Goal: Task Accomplishment & Management: Manage account settings

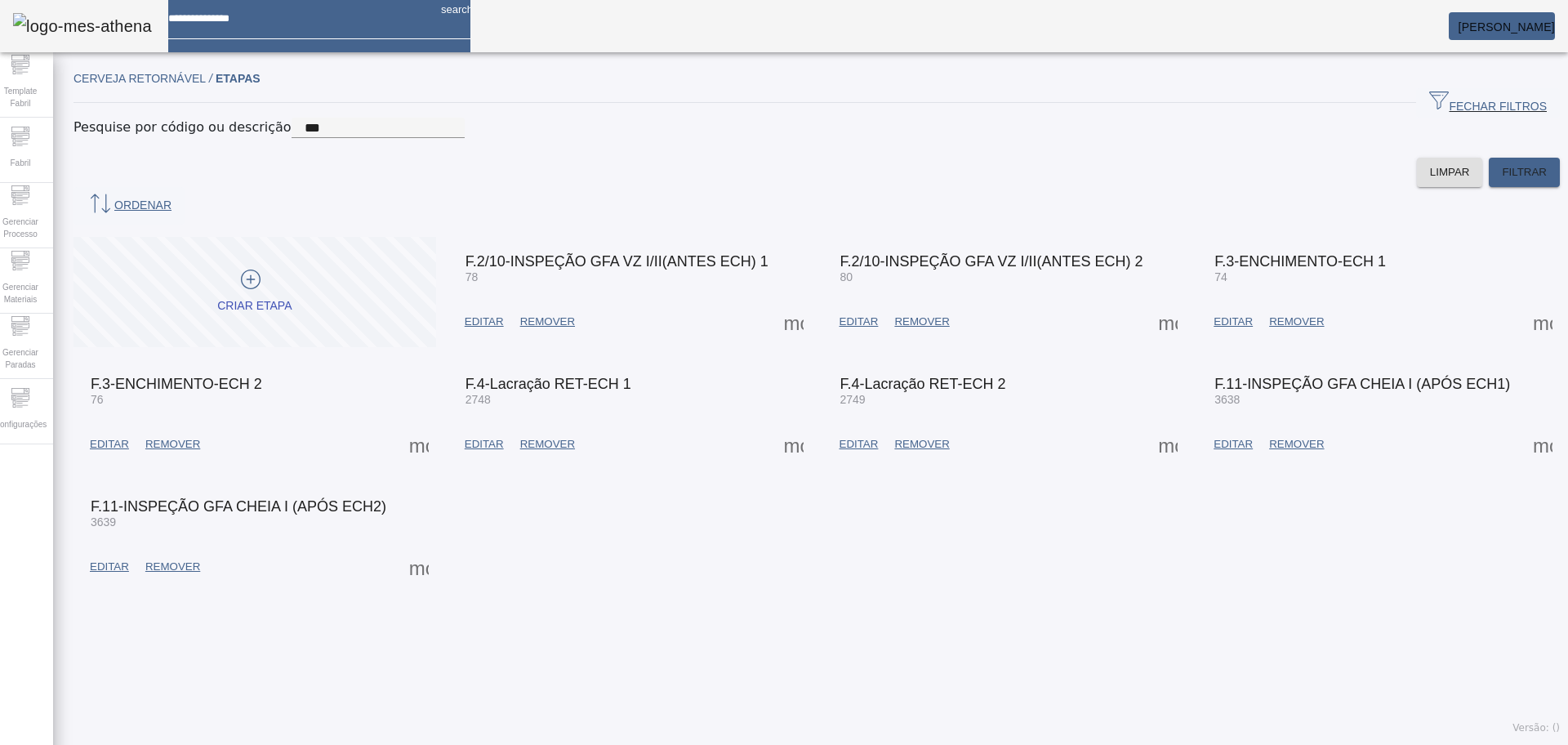
click at [261, 26] on div at bounding box center [298, 12] width 260 height 26
click at [631, 46] on mat-toolbar "search [PERSON_NAME]" at bounding box center [784, 26] width 1568 height 52
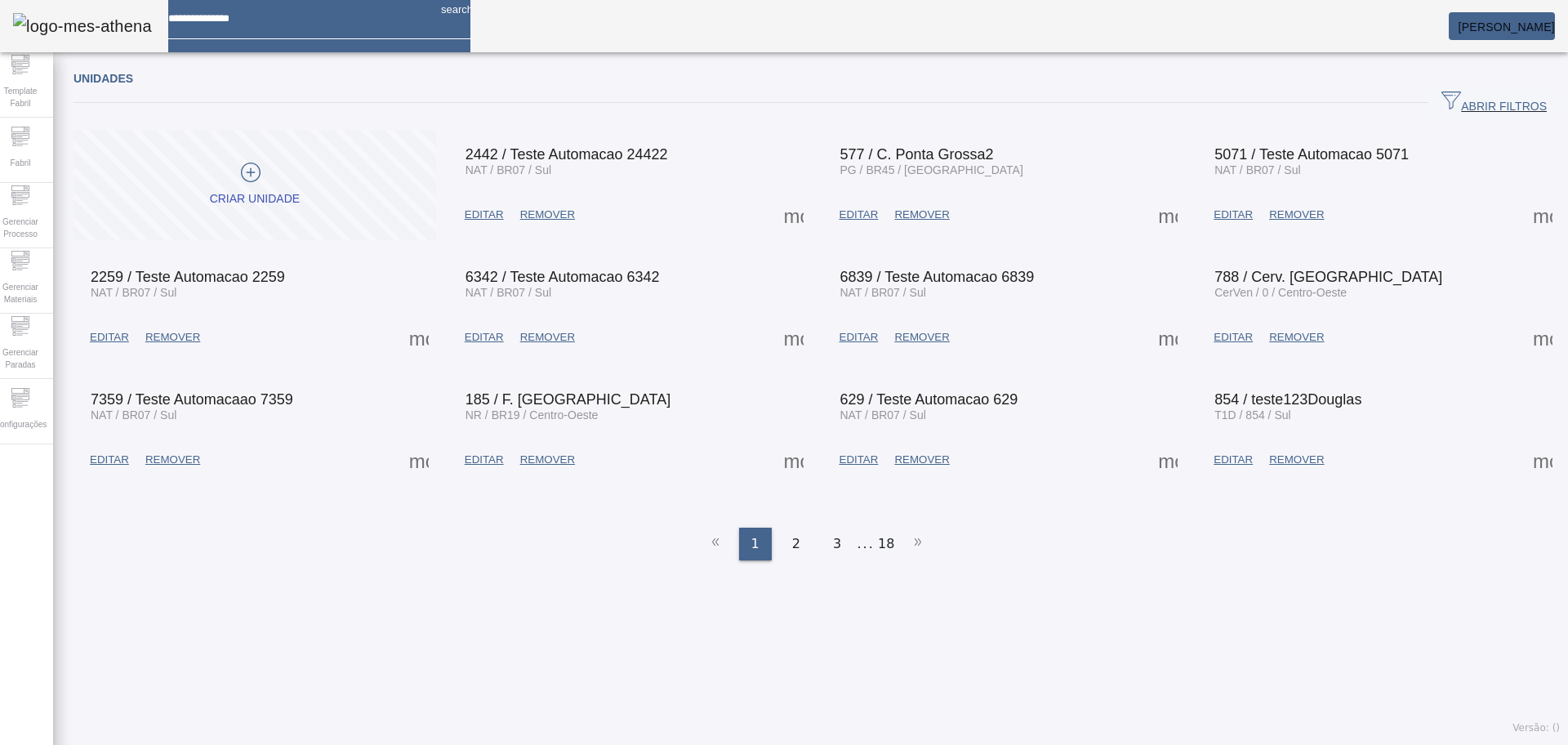
click at [1441, 103] on span "ABRIR FILTROS" at bounding box center [1494, 103] width 106 height 25
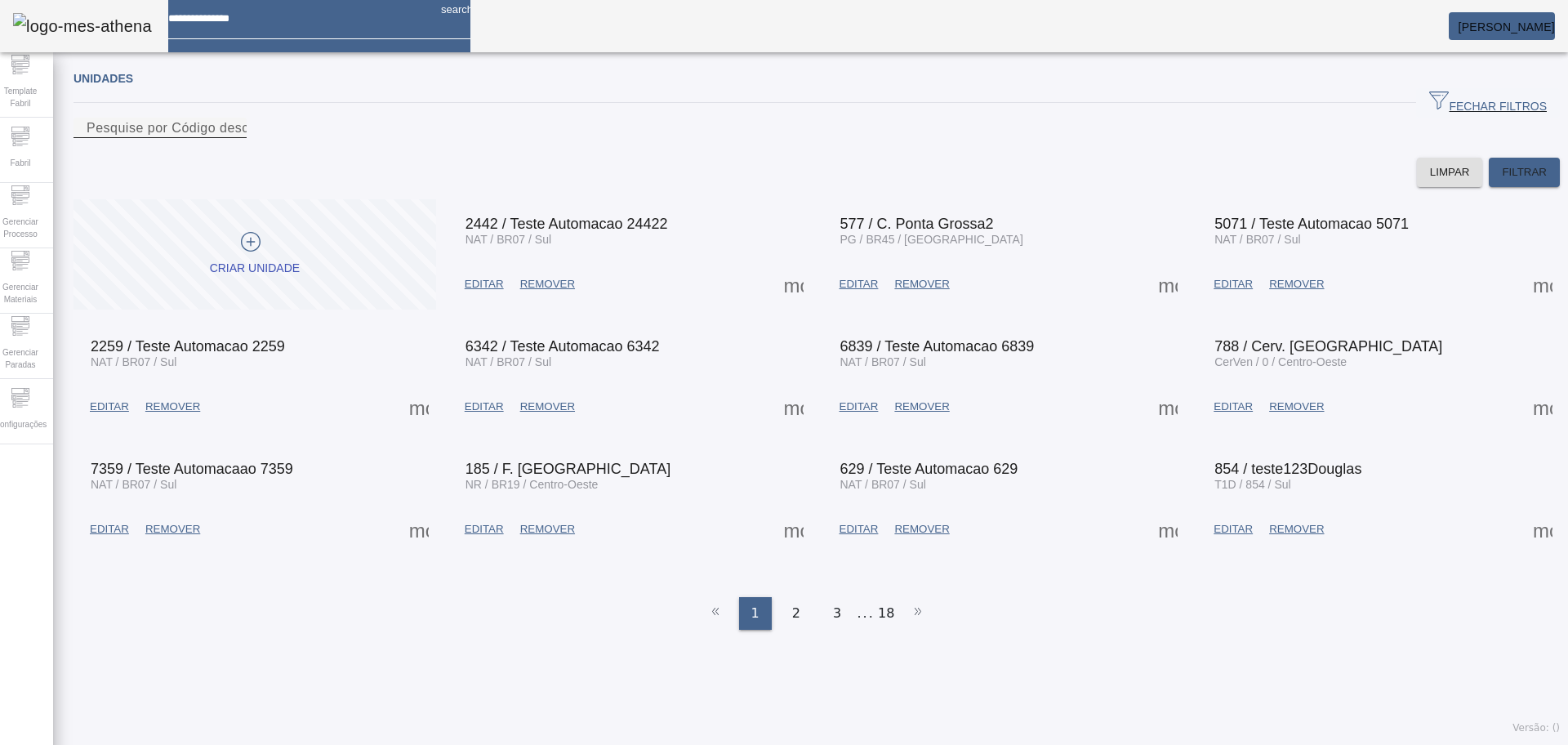
click at [233, 138] on input "Pesquise por Código descrição ou sigla" at bounding box center [161, 129] width 147 height 20
type input "****"
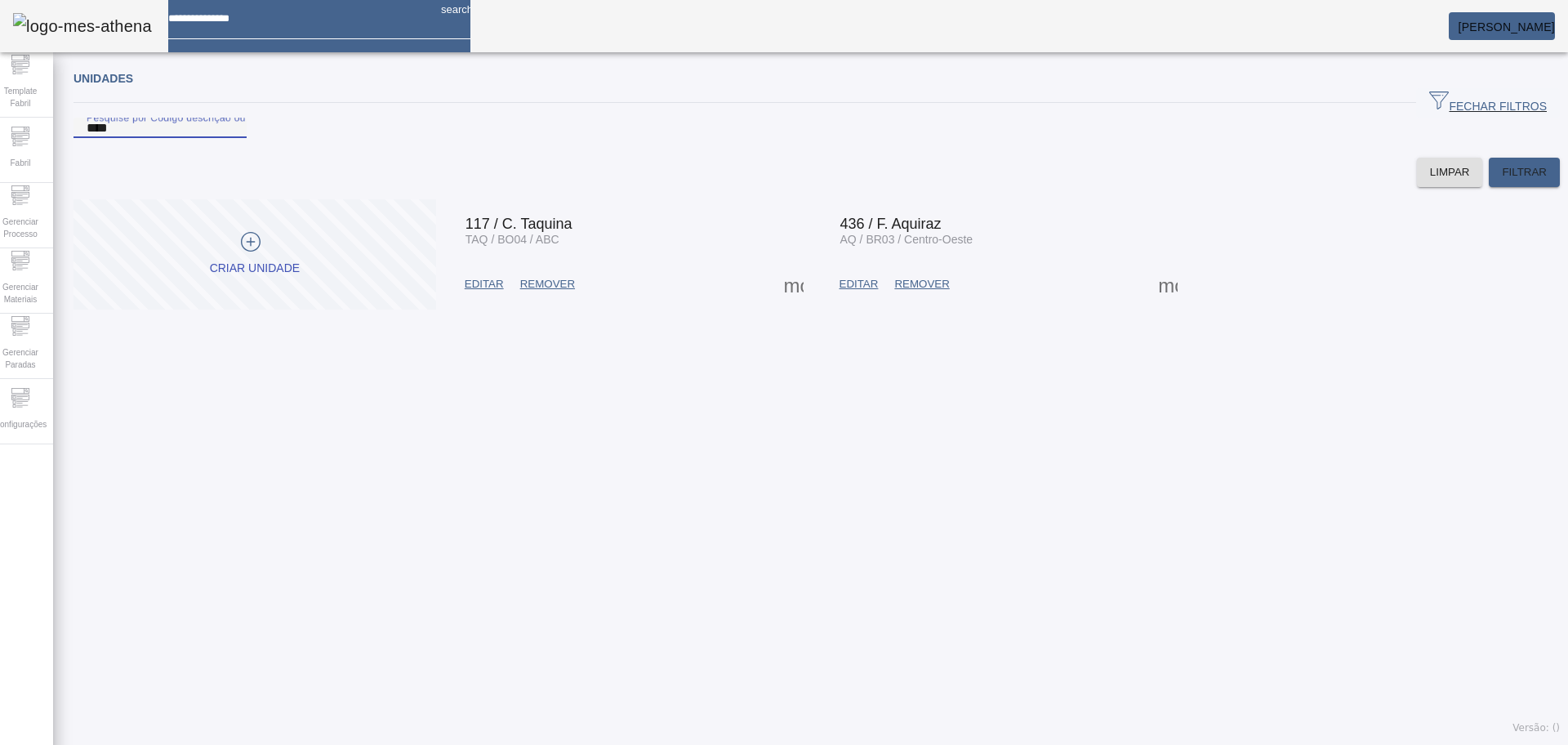
click at [1149, 304] on span at bounding box center [1168, 284] width 39 height 39
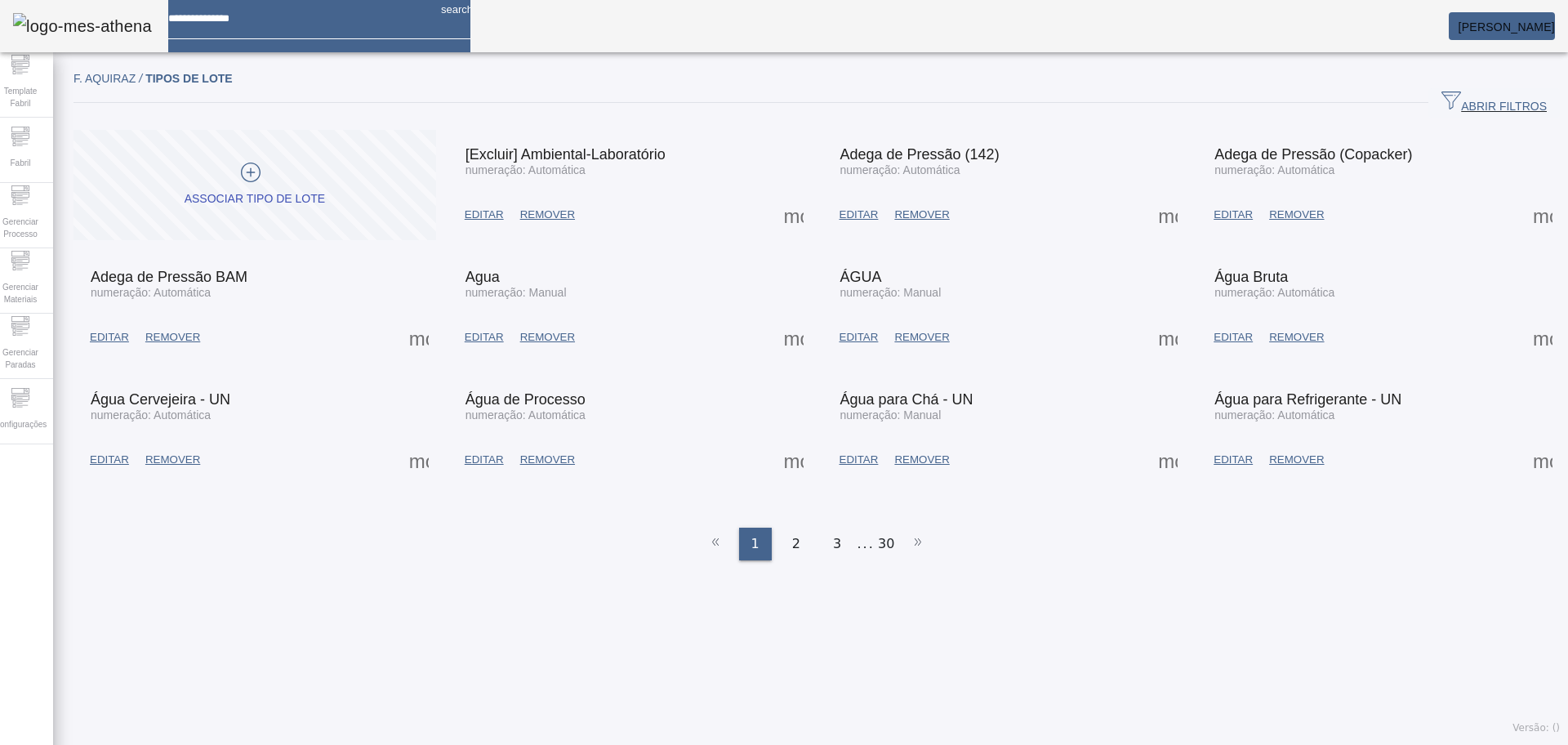
click at [1441, 102] on span "ABRIR FILTROS" at bounding box center [1494, 103] width 106 height 25
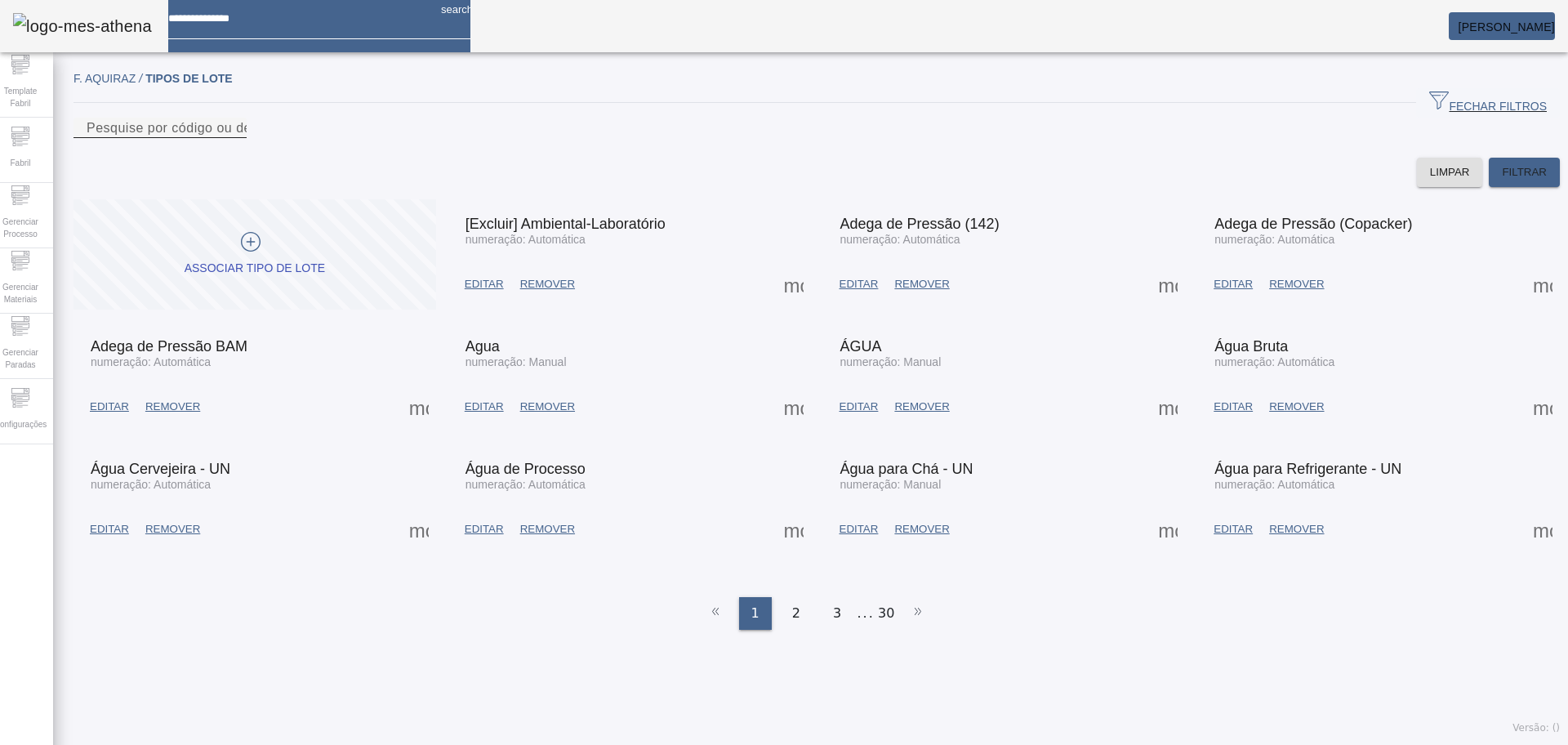
click at [868, 181] on div "LIMPAR FILTRAR" at bounding box center [817, 172] width 1486 height 29
click at [233, 138] on div "Pesquise por código ou descrição" at bounding box center [161, 128] width 147 height 20
type input "***"
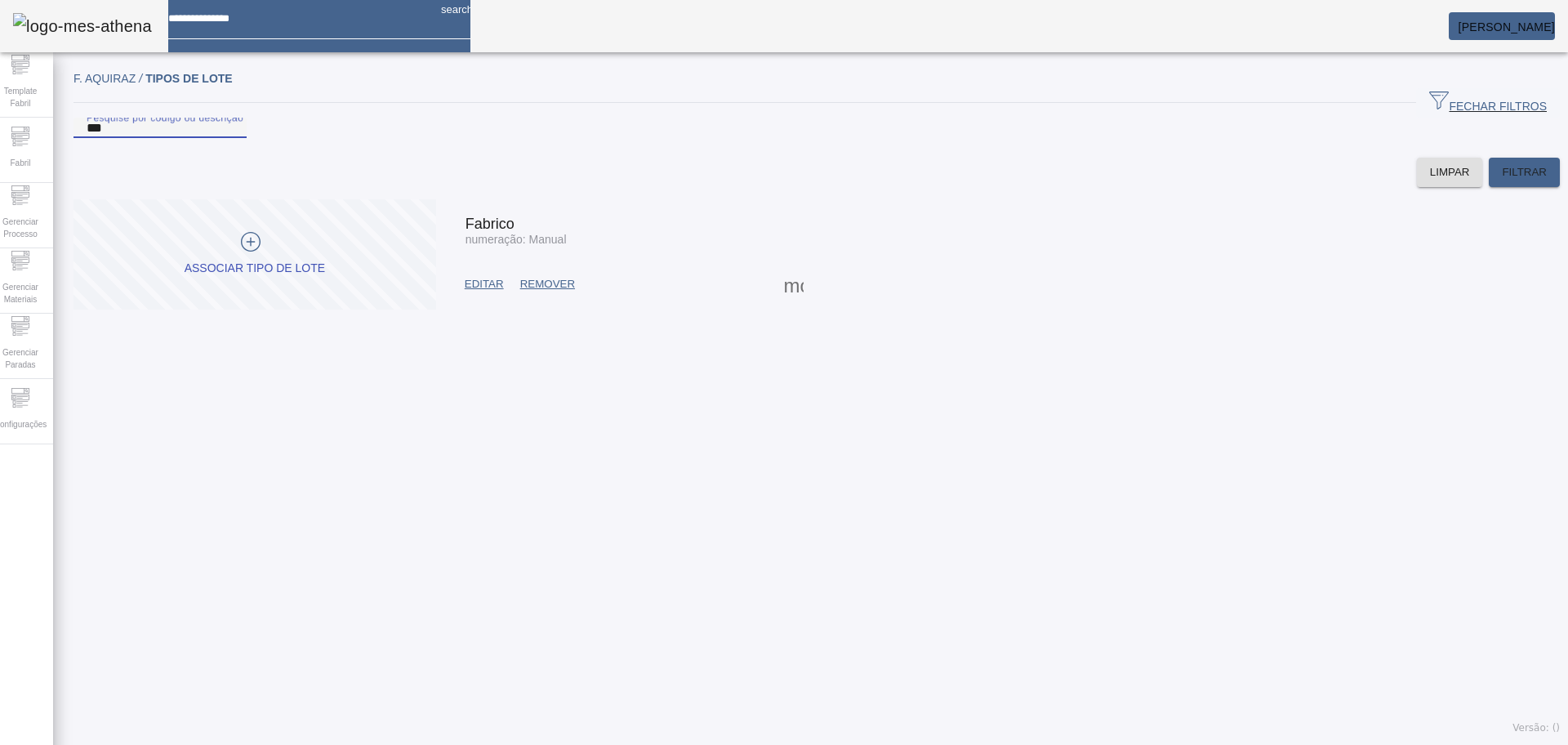
click at [482, 293] on span "EDITAR" at bounding box center [484, 284] width 39 height 16
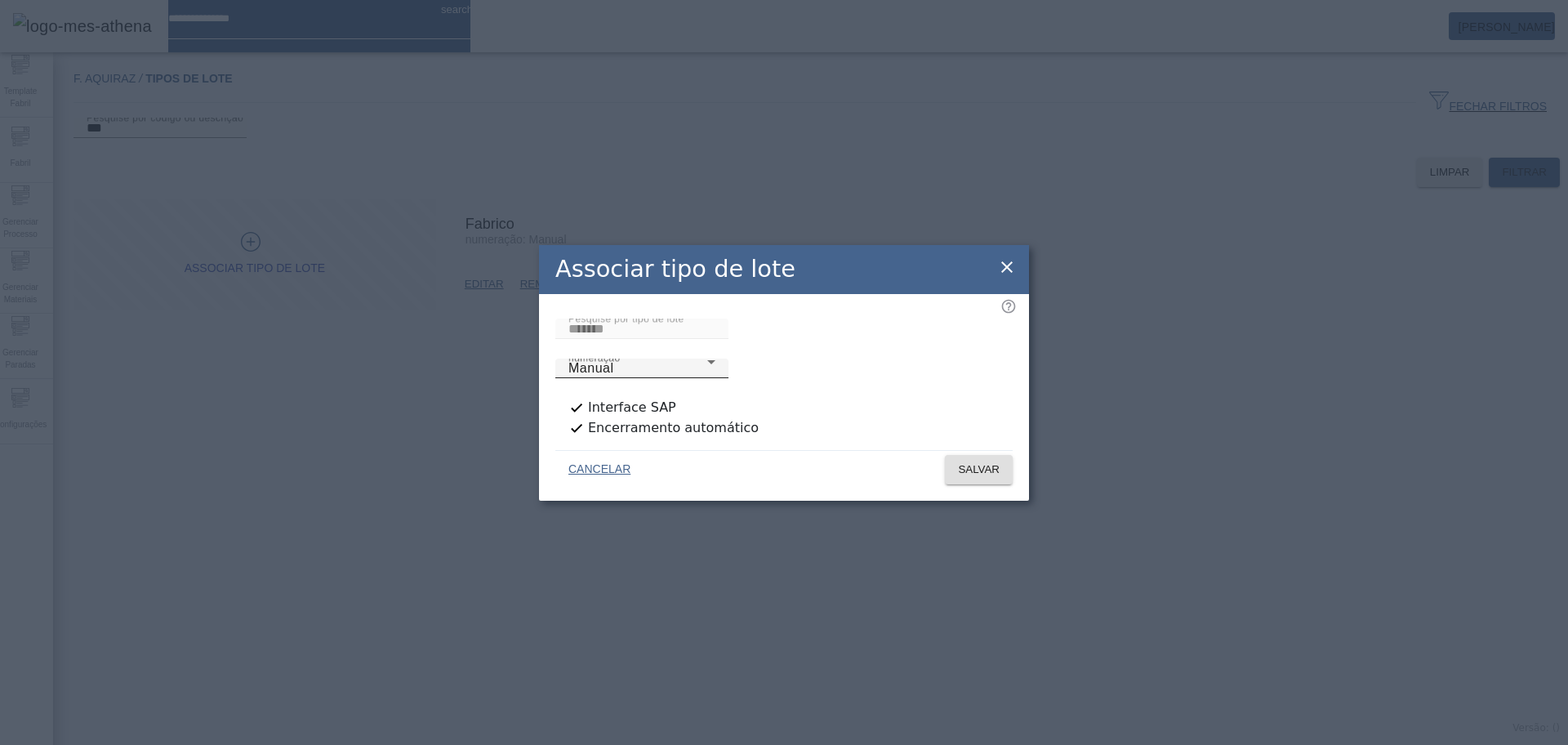
click at [614, 361] on span "Manual" at bounding box center [591, 368] width 45 height 14
click at [958, 461] on span "SALVAR" at bounding box center [978, 469] width 42 height 16
